Goal: Register for event/course

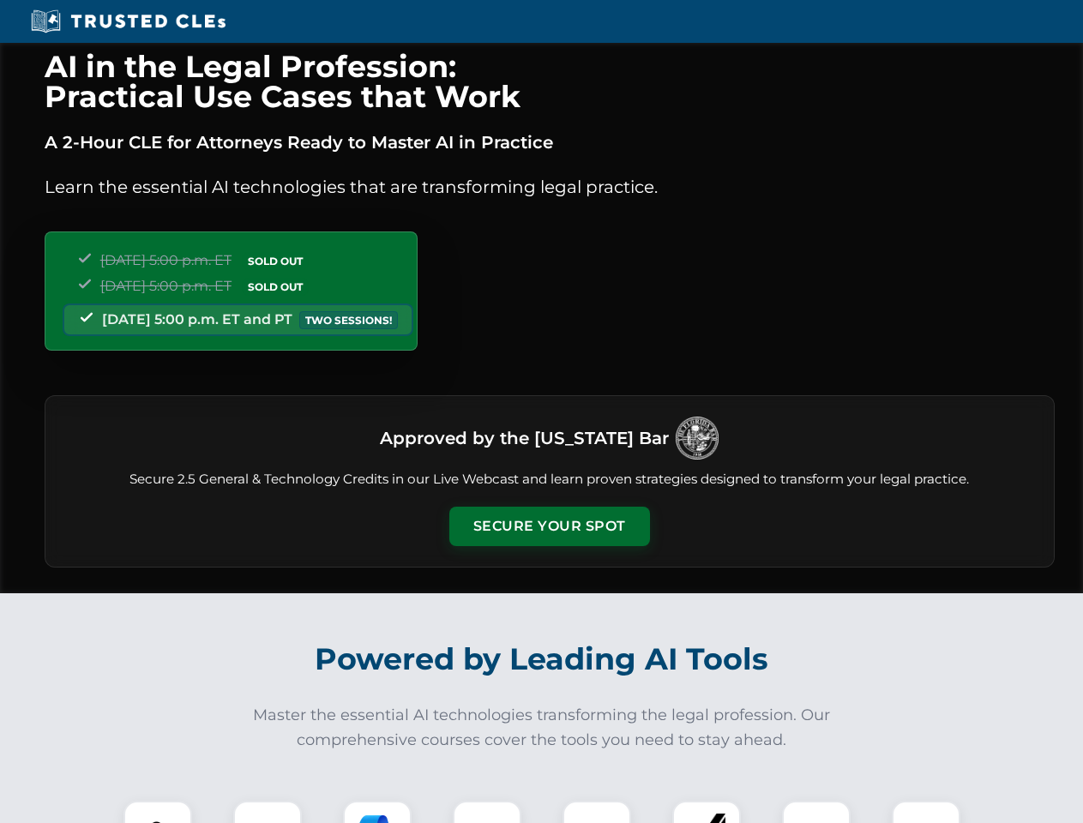
click at [549, 527] on button "Secure Your Spot" at bounding box center [549, 526] width 201 height 39
click at [158, 812] on img at bounding box center [158, 835] width 50 height 50
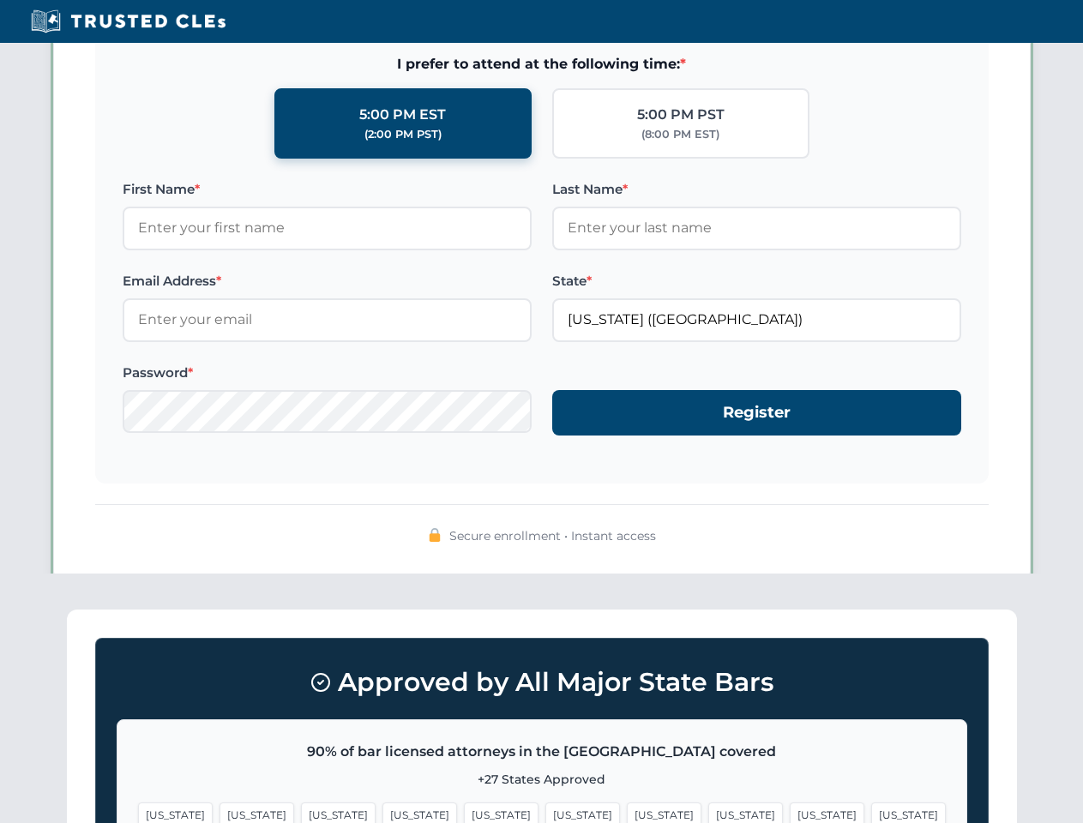
click at [627, 812] on span "[US_STATE]" at bounding box center [664, 815] width 75 height 25
click at [790, 812] on span "[US_STATE]" at bounding box center [827, 815] width 75 height 25
